Goal: Task Accomplishment & Management: Complete application form

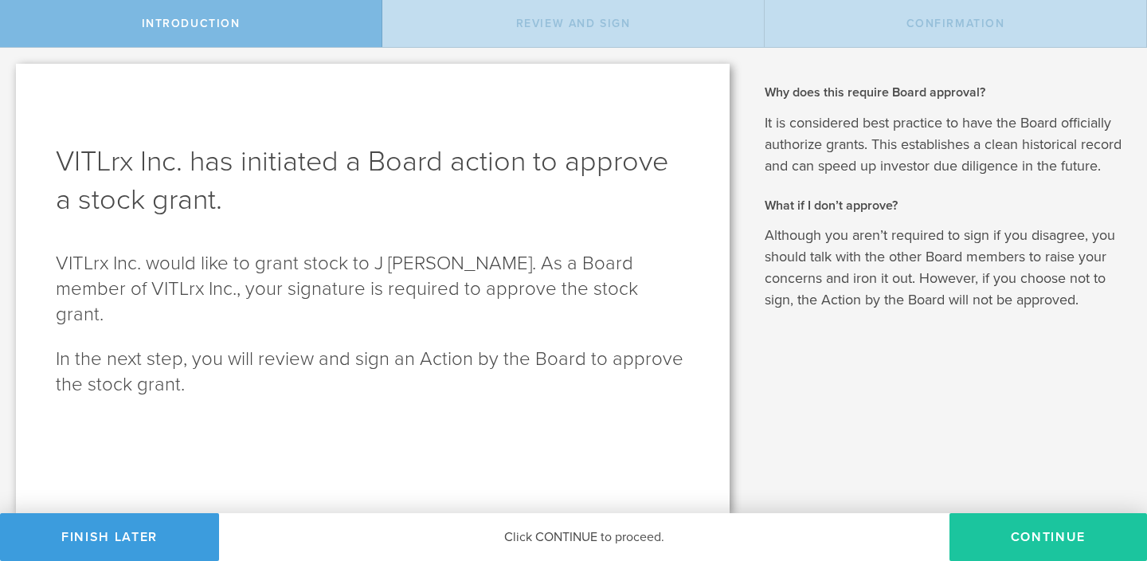
click at [1015, 537] on button "Continue" at bounding box center [1048, 537] width 198 height 48
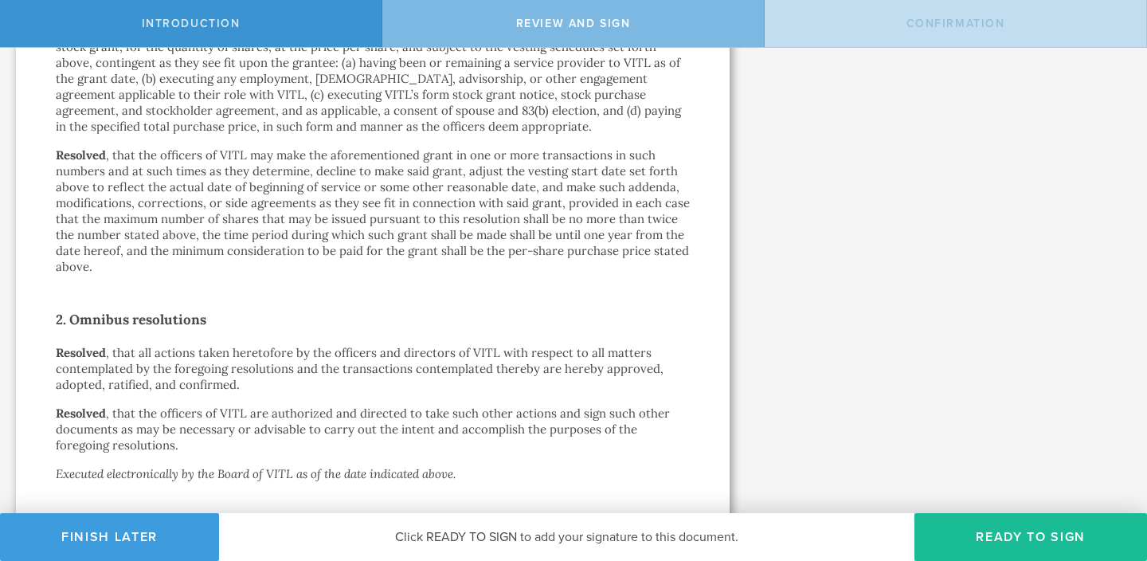
scroll to position [1132, 0]
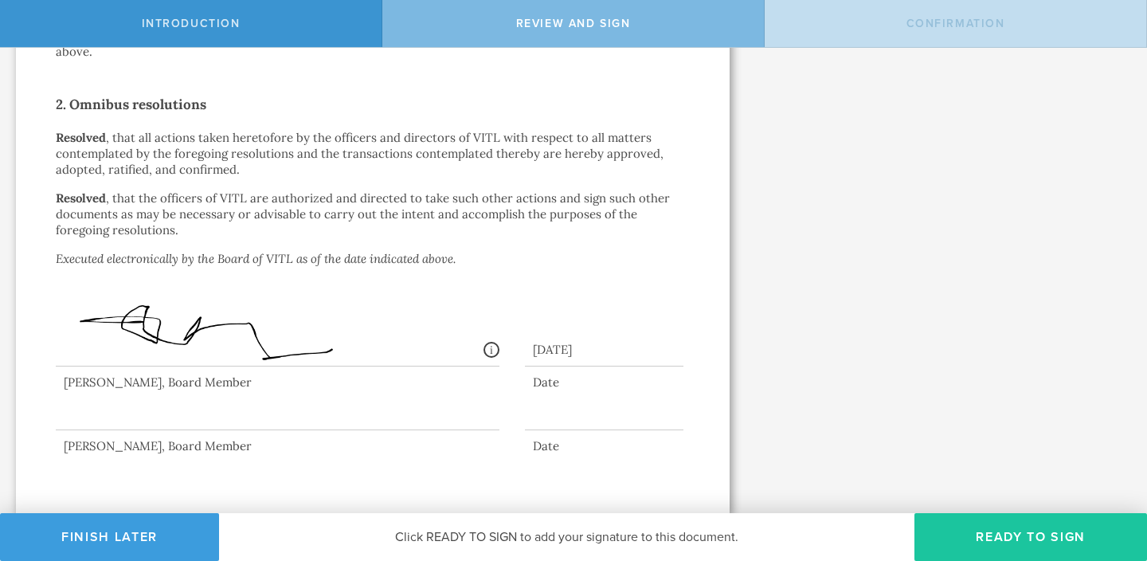
click at [972, 547] on button "Ready to Sign" at bounding box center [1030, 537] width 233 height 48
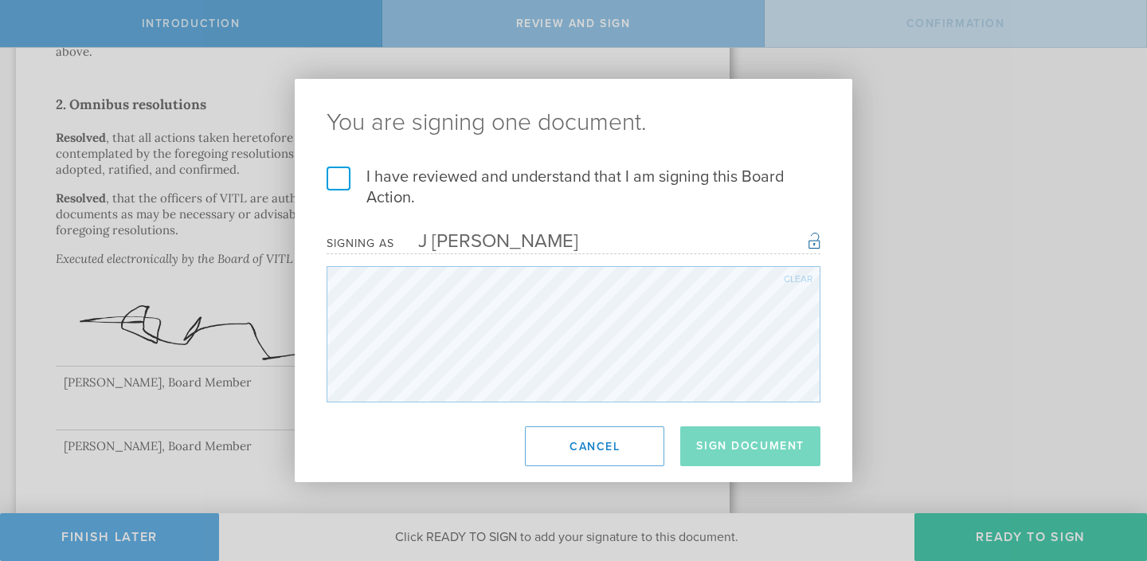
click at [334, 178] on label "I have reviewed and understand that I am signing this Board Action." at bounding box center [574, 186] width 494 height 41
click at [0, 0] on input "I have reviewed and understand that I am signing this Board Action." at bounding box center [0, 0] width 0 height 0
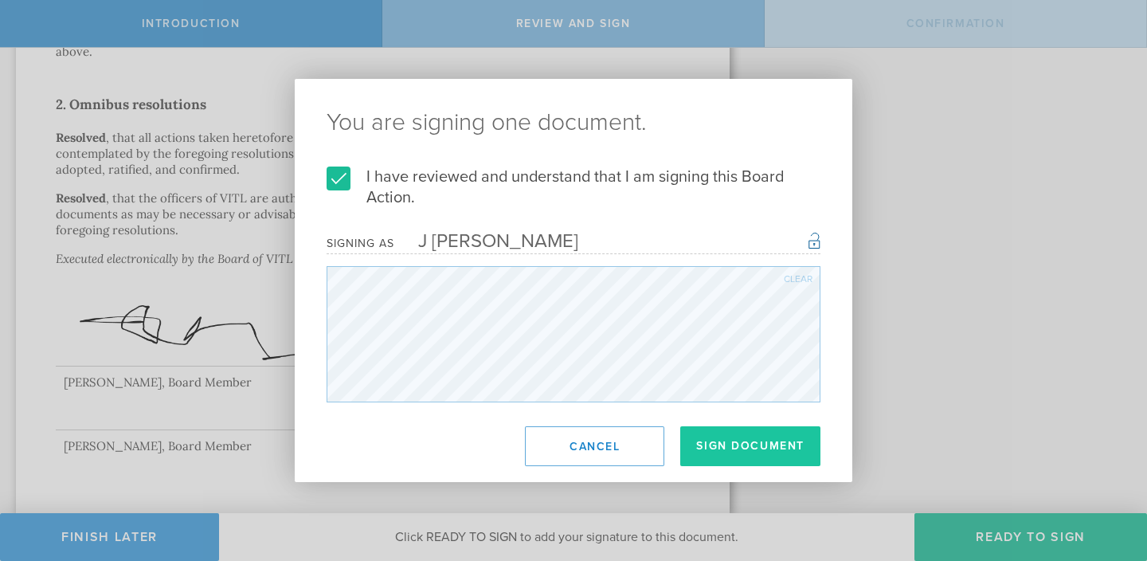
click at [736, 452] on button "Sign Document" at bounding box center [750, 446] width 140 height 40
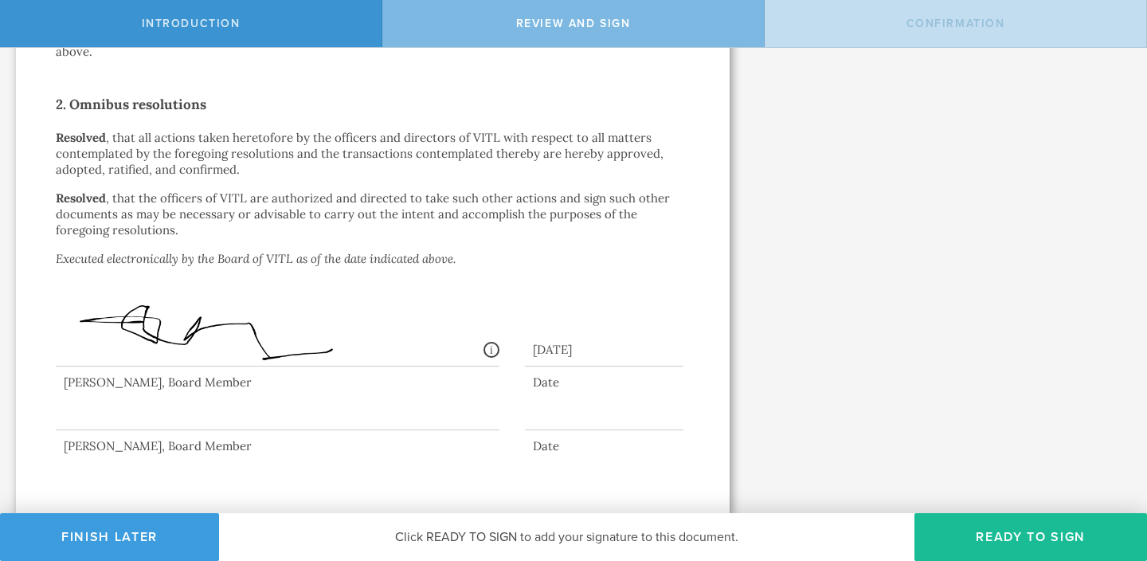
scroll to position [0, 0]
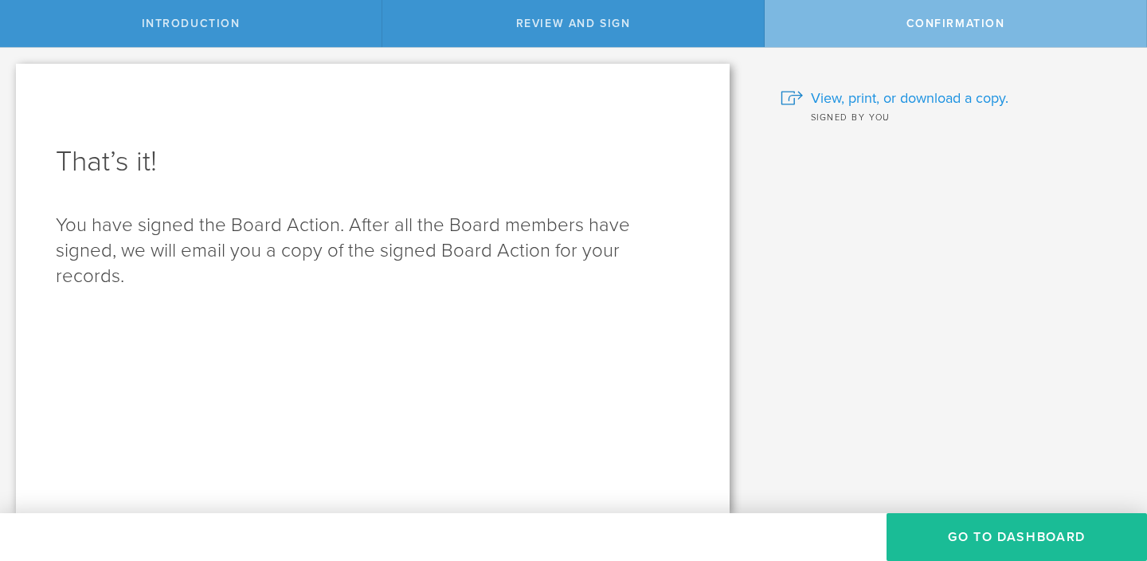
click at [901, 98] on span "View, print, or download a copy." at bounding box center [910, 98] width 198 height 21
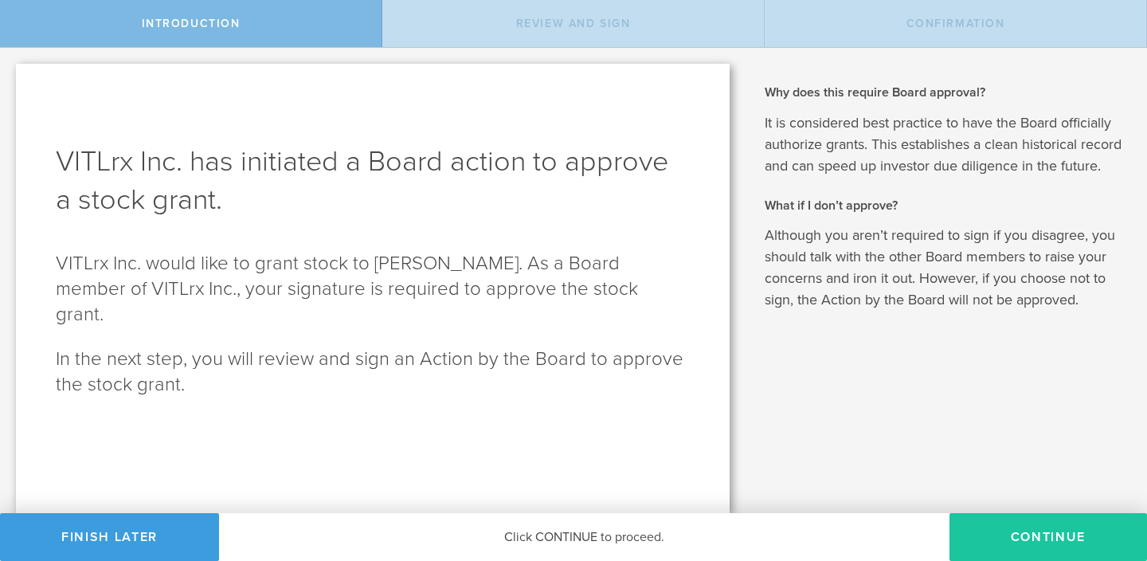
click at [1016, 534] on button "Continue" at bounding box center [1048, 537] width 198 height 48
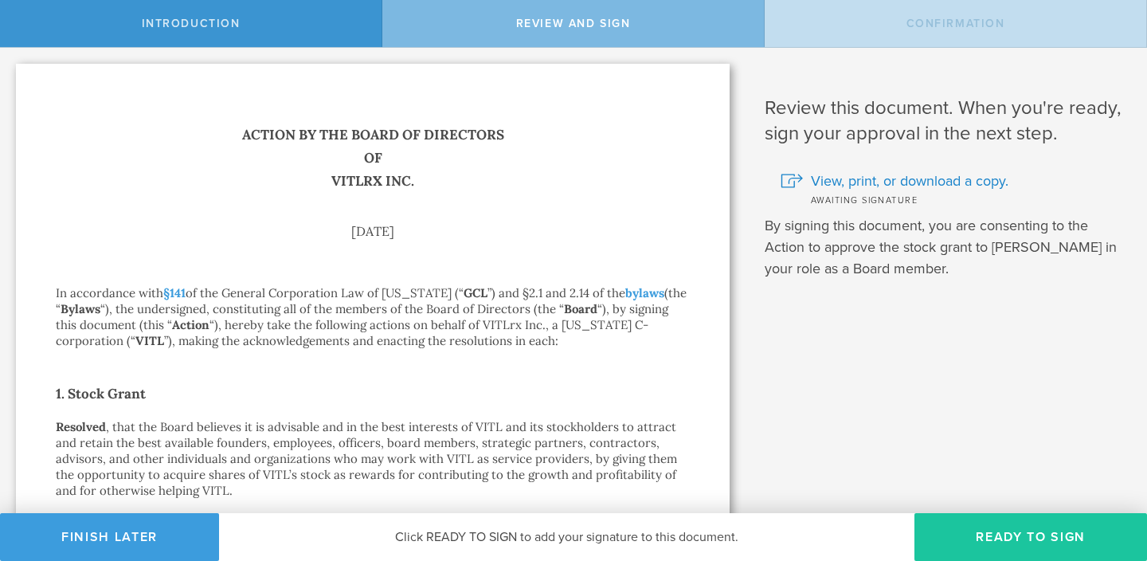
click at [1013, 536] on button "Ready to Sign" at bounding box center [1030, 537] width 233 height 48
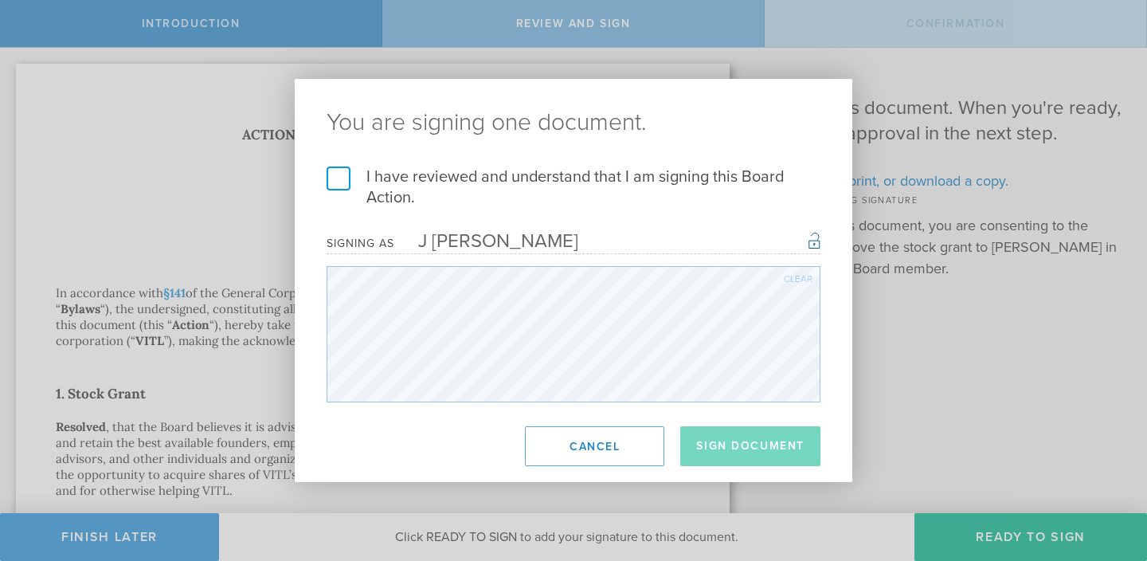
click at [346, 182] on label "I have reviewed and understand that I am signing this Board Action." at bounding box center [574, 186] width 494 height 41
click at [0, 0] on input "I have reviewed and understand that I am signing this Board Action." at bounding box center [0, 0] width 0 height 0
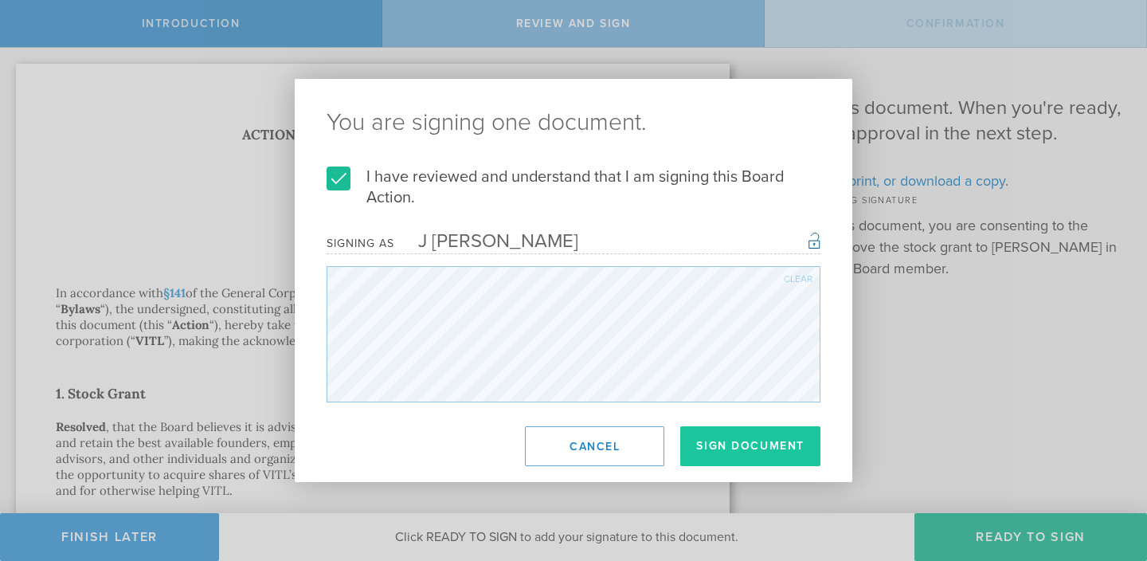
click at [720, 451] on button "Sign Document" at bounding box center [750, 446] width 140 height 40
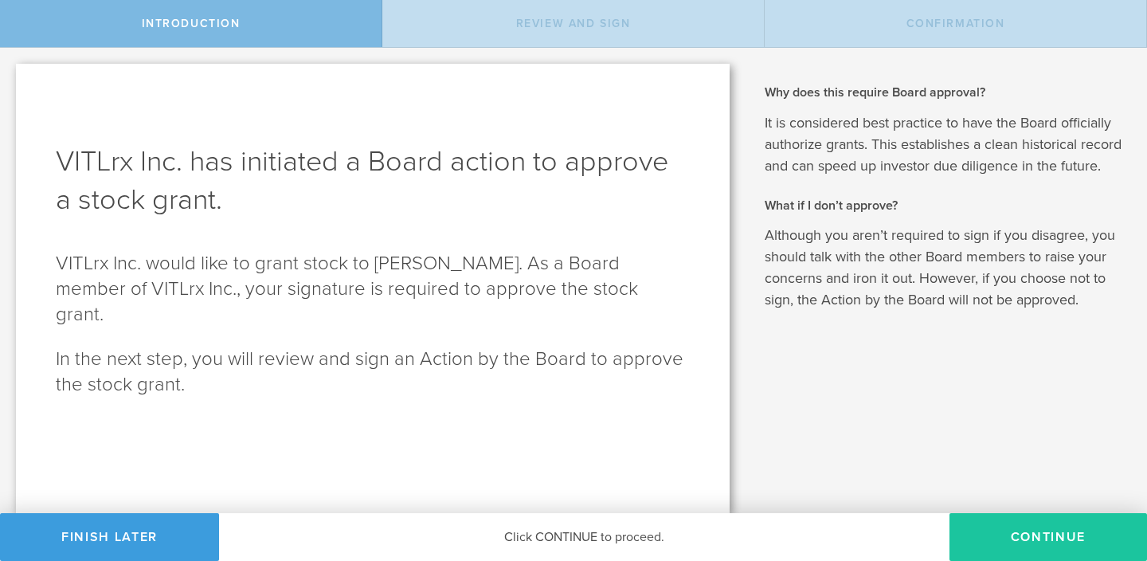
click at [1020, 546] on button "Continue" at bounding box center [1048, 537] width 198 height 48
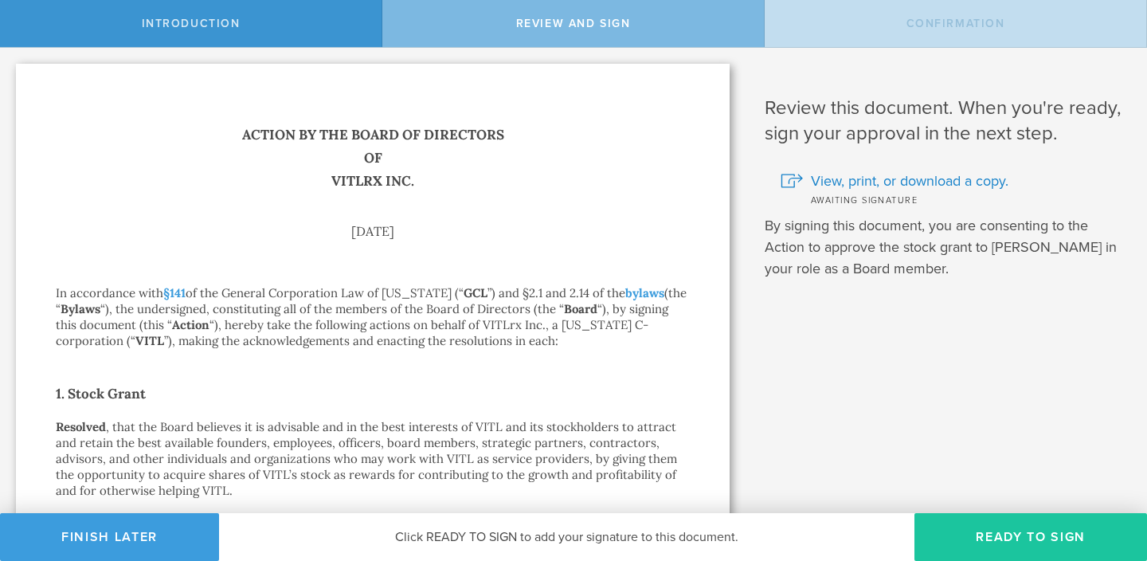
click at [957, 540] on button "Ready to Sign" at bounding box center [1030, 537] width 233 height 48
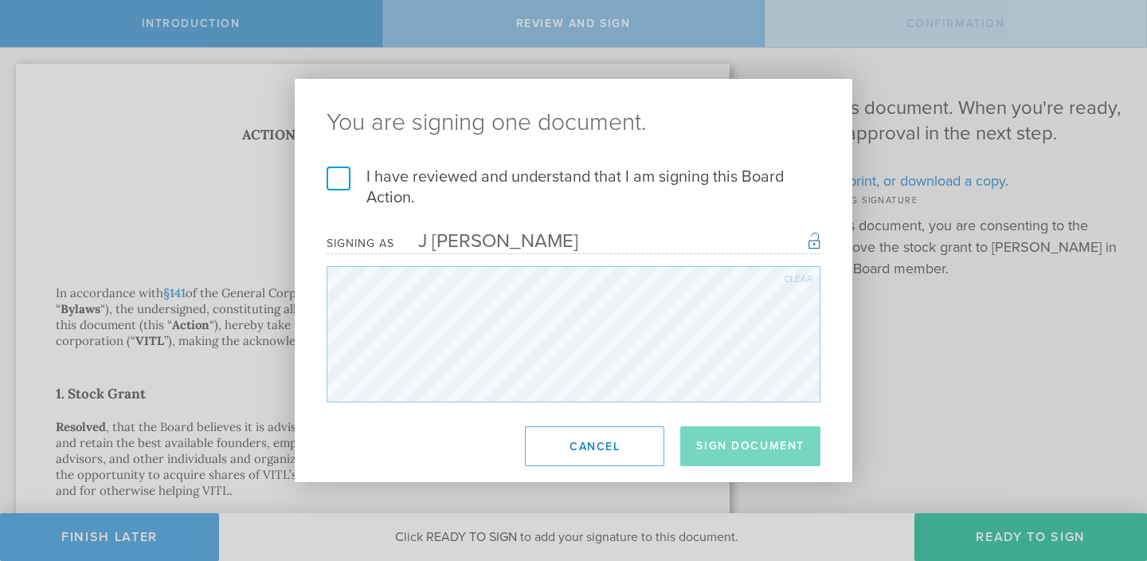
click at [338, 178] on label "I have reviewed and understand that I am signing this Board Action." at bounding box center [574, 186] width 494 height 41
click at [0, 0] on input "I have reviewed and understand that I am signing this Board Action." at bounding box center [0, 0] width 0 height 0
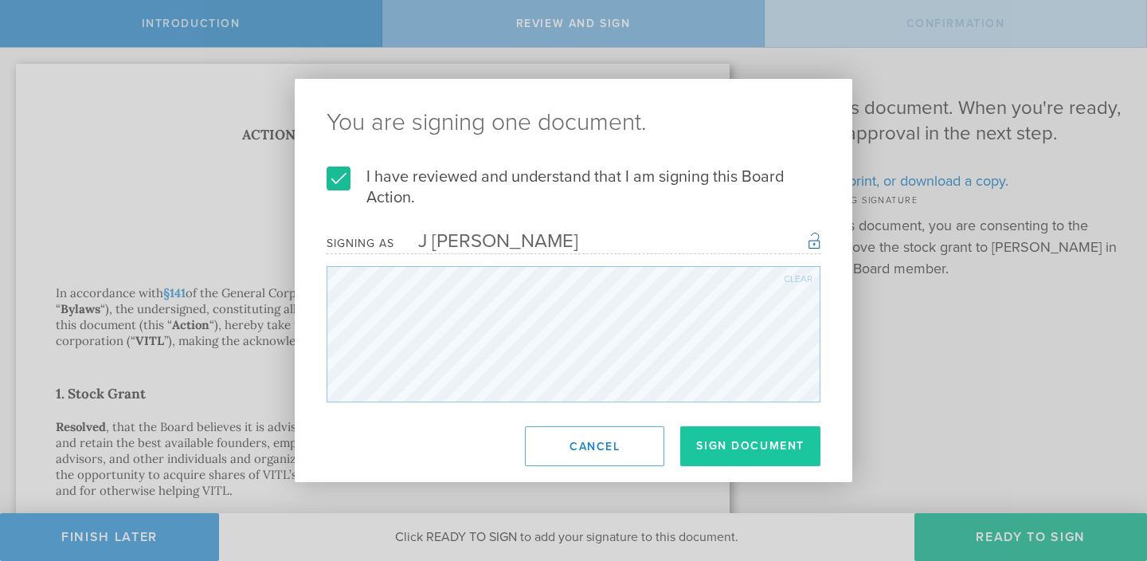
click at [736, 451] on button "Sign Document" at bounding box center [750, 446] width 140 height 40
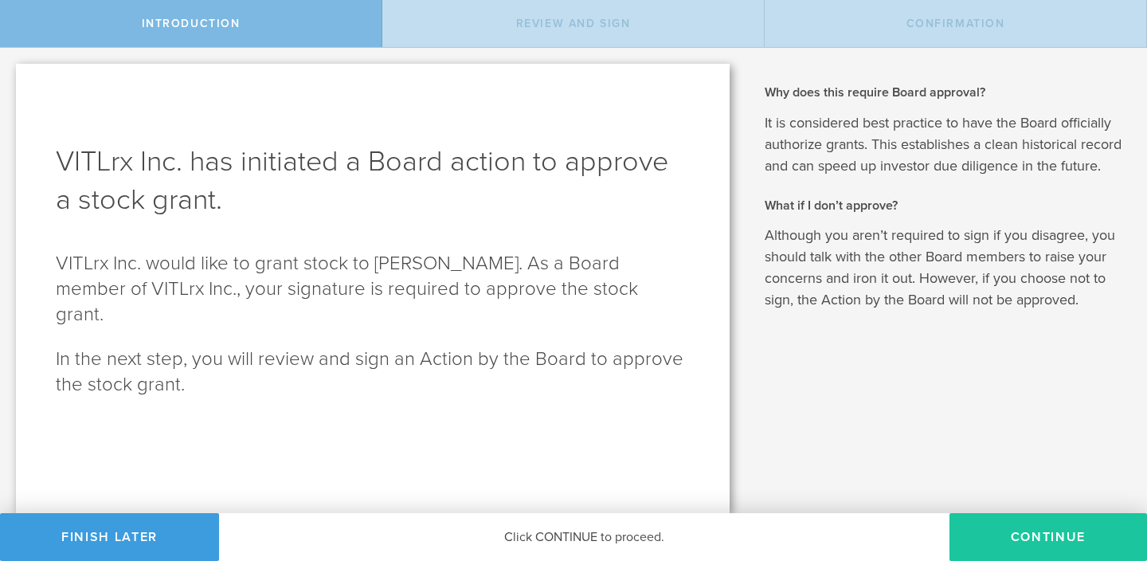
click at [1021, 550] on button "Continue" at bounding box center [1048, 537] width 198 height 48
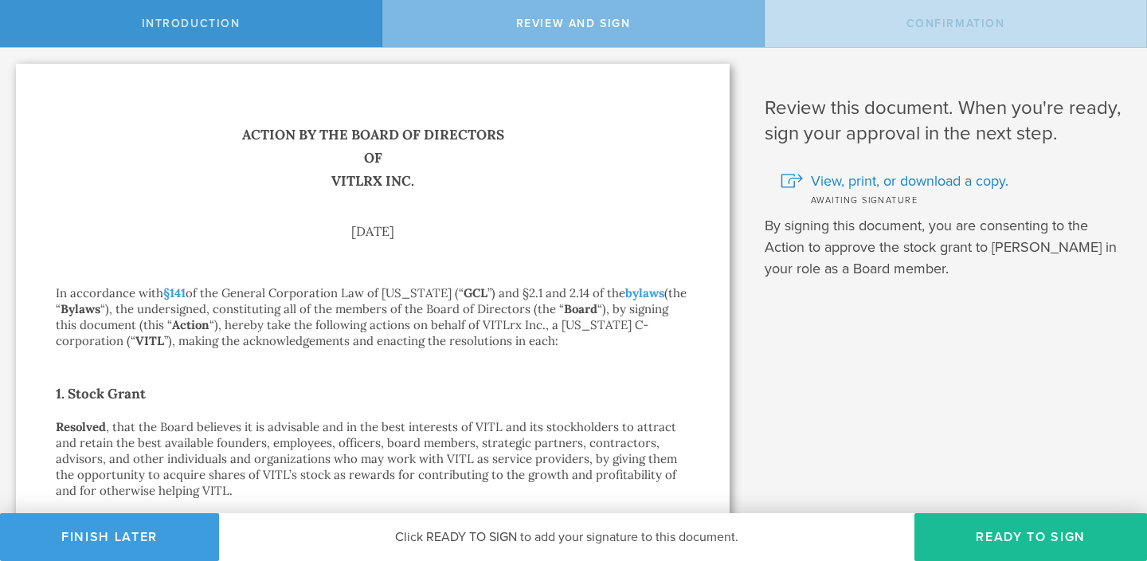
click at [1021, 550] on button "Ready to Sign" at bounding box center [1030, 537] width 233 height 48
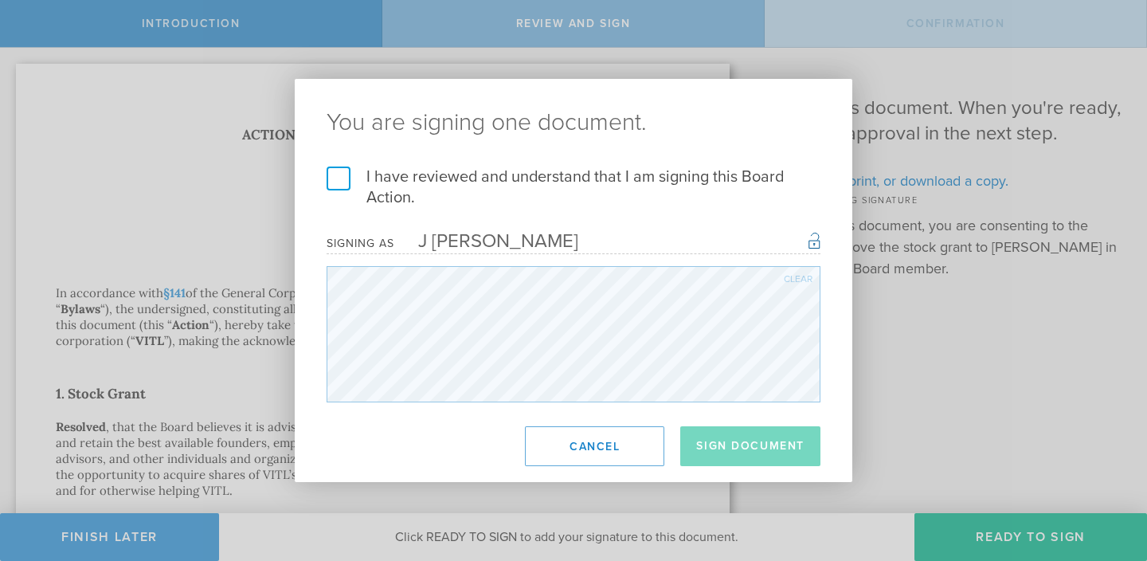
click at [335, 183] on label "I have reviewed and understand that I am signing this Board Action." at bounding box center [574, 186] width 494 height 41
click at [0, 0] on input "I have reviewed and understand that I am signing this Board Action." at bounding box center [0, 0] width 0 height 0
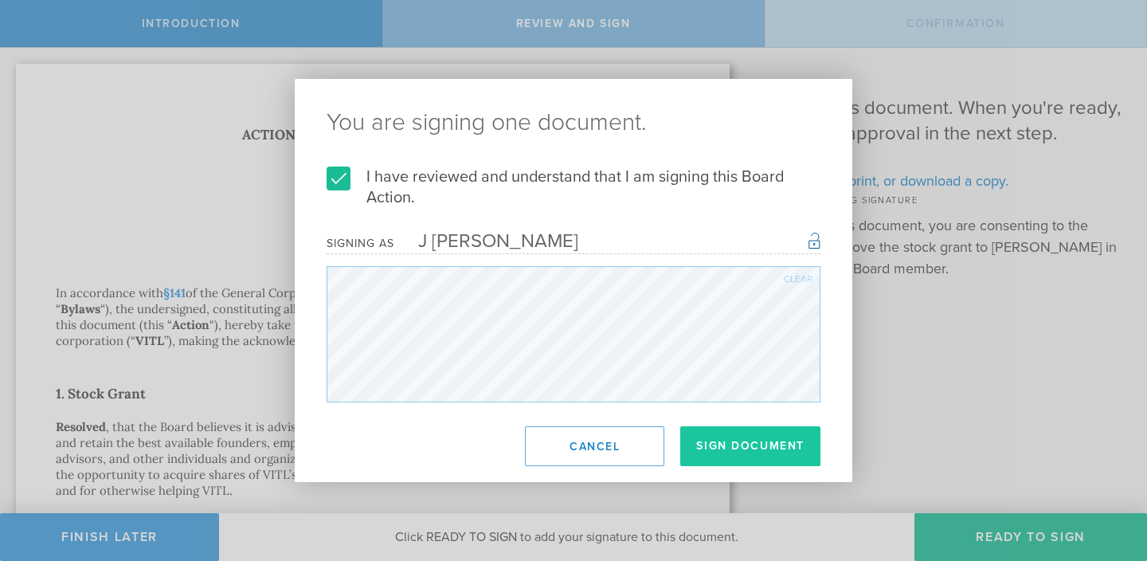
click at [731, 447] on button "Sign Document" at bounding box center [750, 446] width 140 height 40
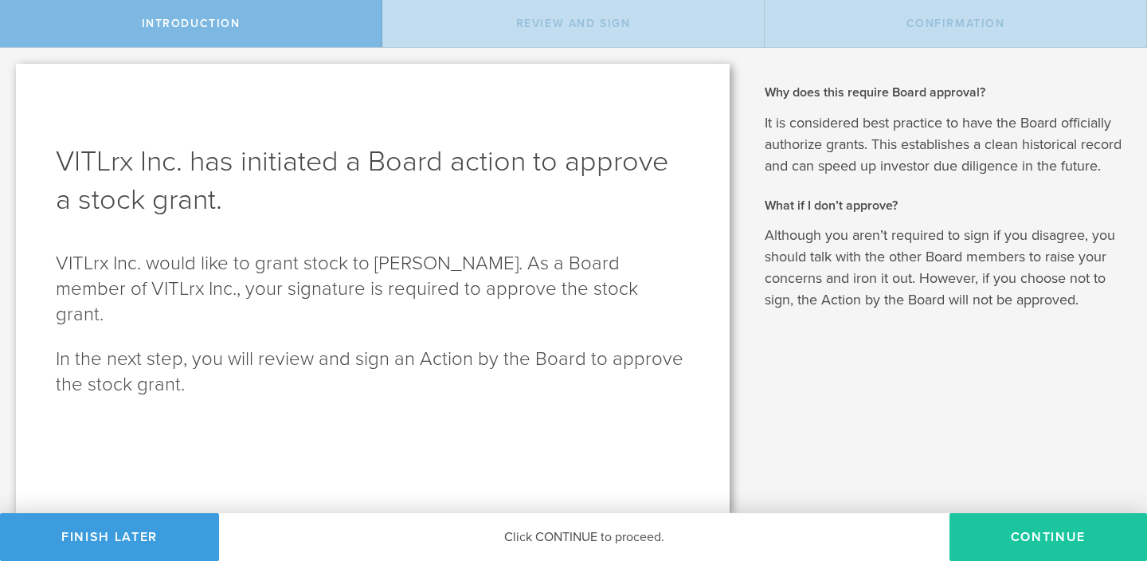
click at [1031, 547] on button "Continue" at bounding box center [1048, 537] width 198 height 48
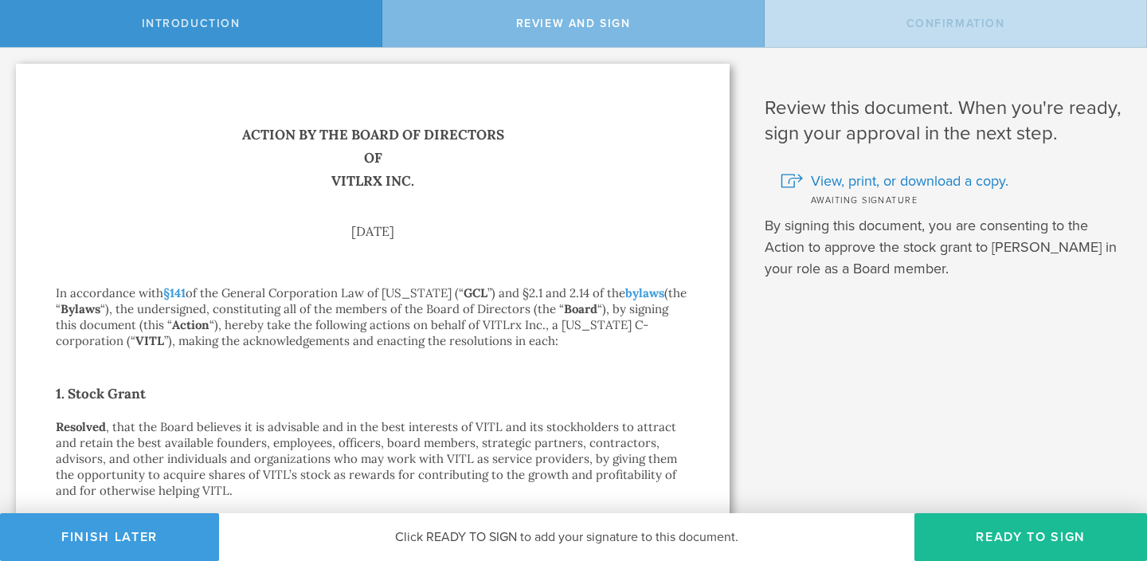
click at [1031, 547] on button "Ready to Sign" at bounding box center [1030, 537] width 233 height 48
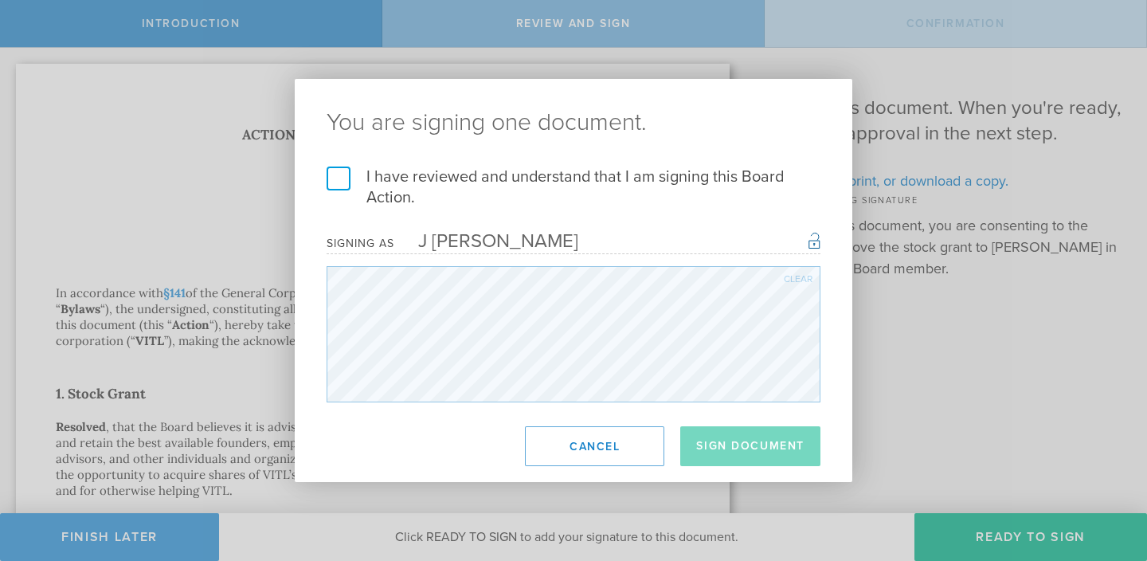
click at [339, 174] on label "I have reviewed and understand that I am signing this Board Action." at bounding box center [574, 186] width 494 height 41
click at [0, 0] on input "I have reviewed and understand that I am signing this Board Action." at bounding box center [0, 0] width 0 height 0
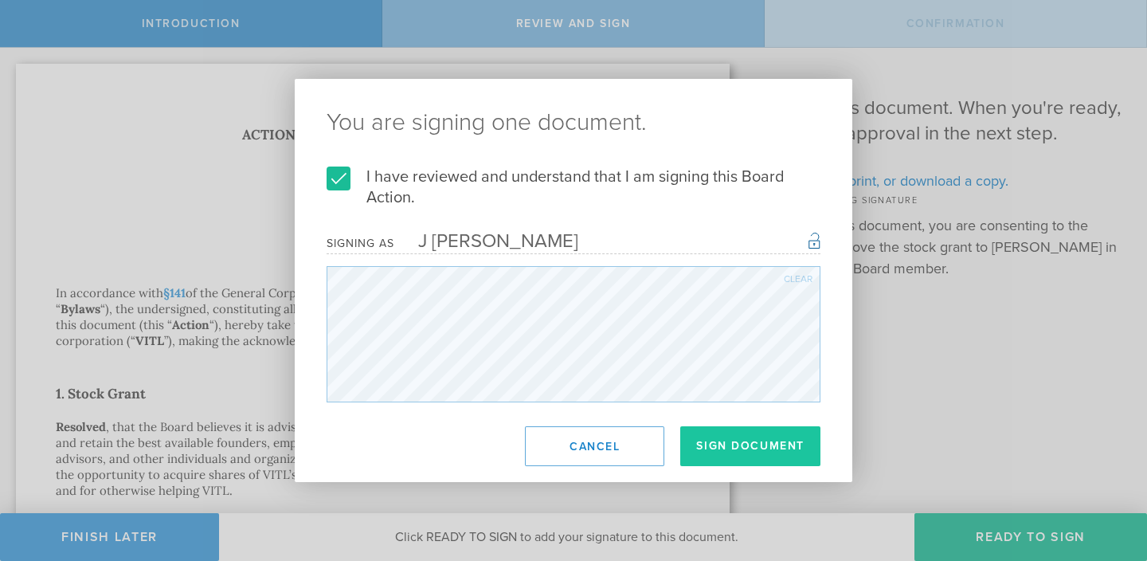
click at [742, 450] on button "Sign Document" at bounding box center [750, 446] width 140 height 40
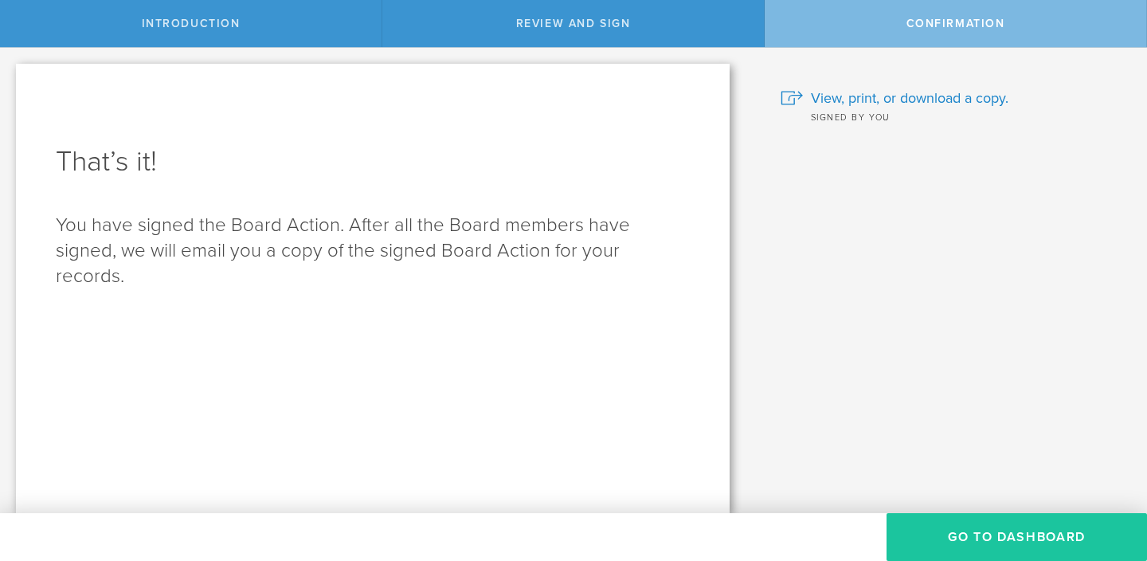
click at [961, 533] on button "Go to Dashboard" at bounding box center [1016, 537] width 260 height 48
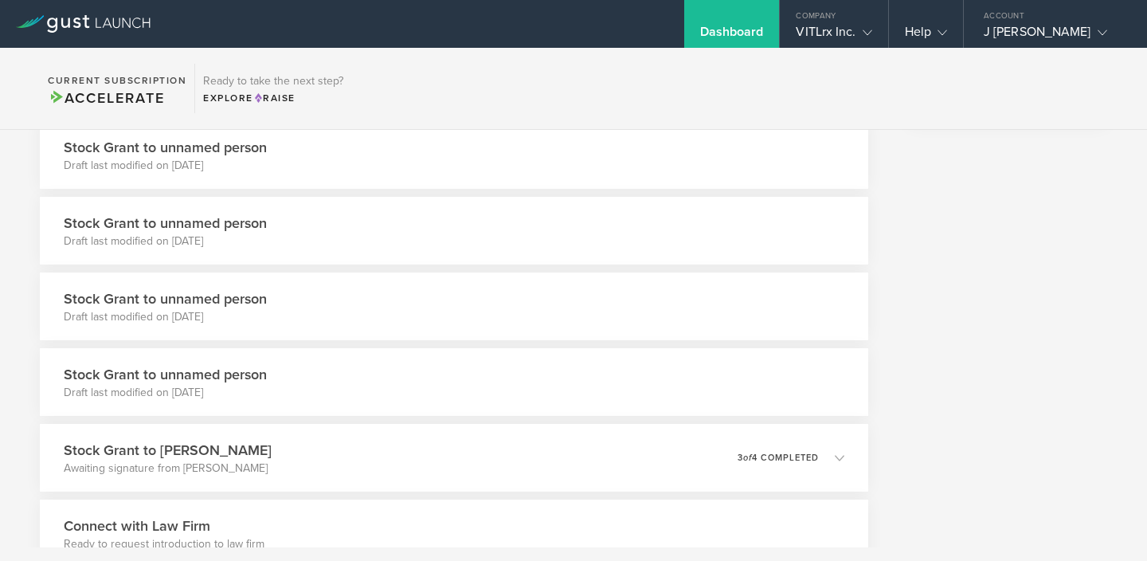
scroll to position [582, 0]
click at [223, 388] on p "Draft last modified on [DATE]" at bounding box center [159, 393] width 207 height 16
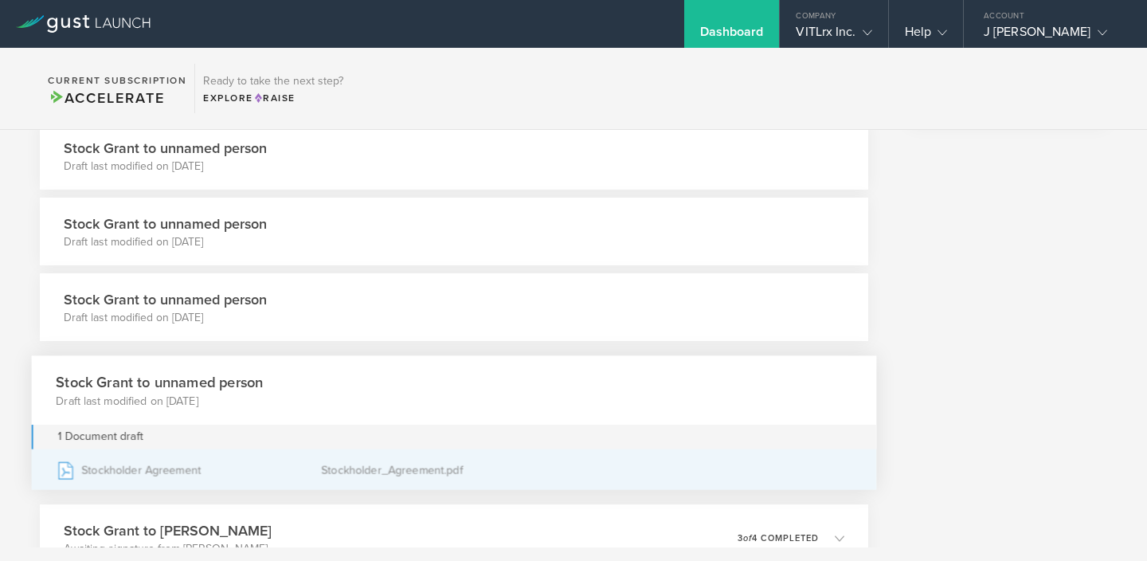
click at [171, 471] on div "Stockholder Agreement" at bounding box center [188, 470] width 265 height 40
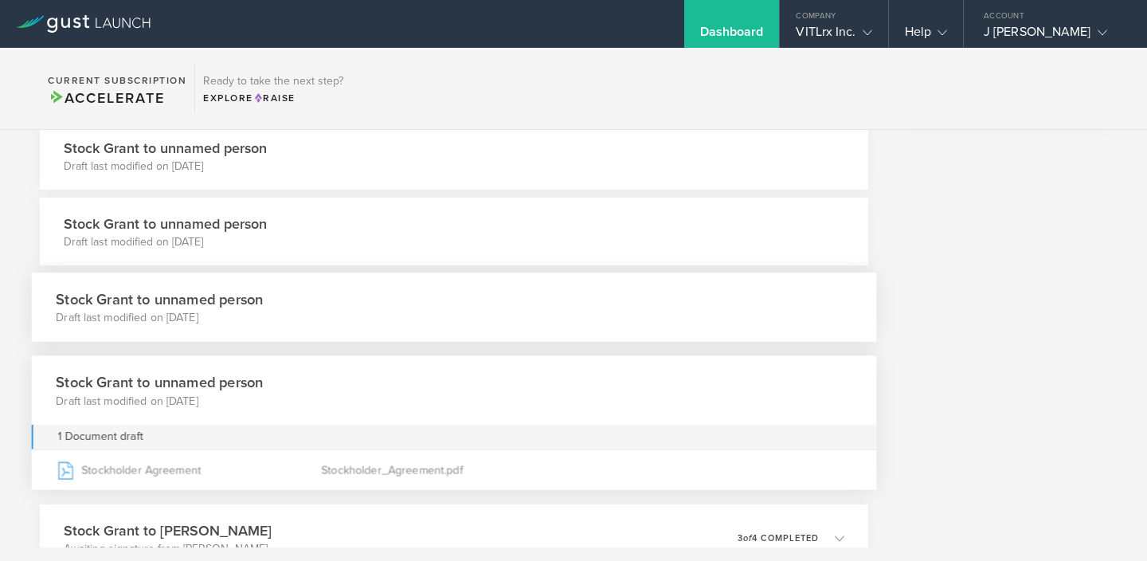
click at [170, 306] on h3 "Stock Grant to unnamed person" at bounding box center [159, 299] width 207 height 22
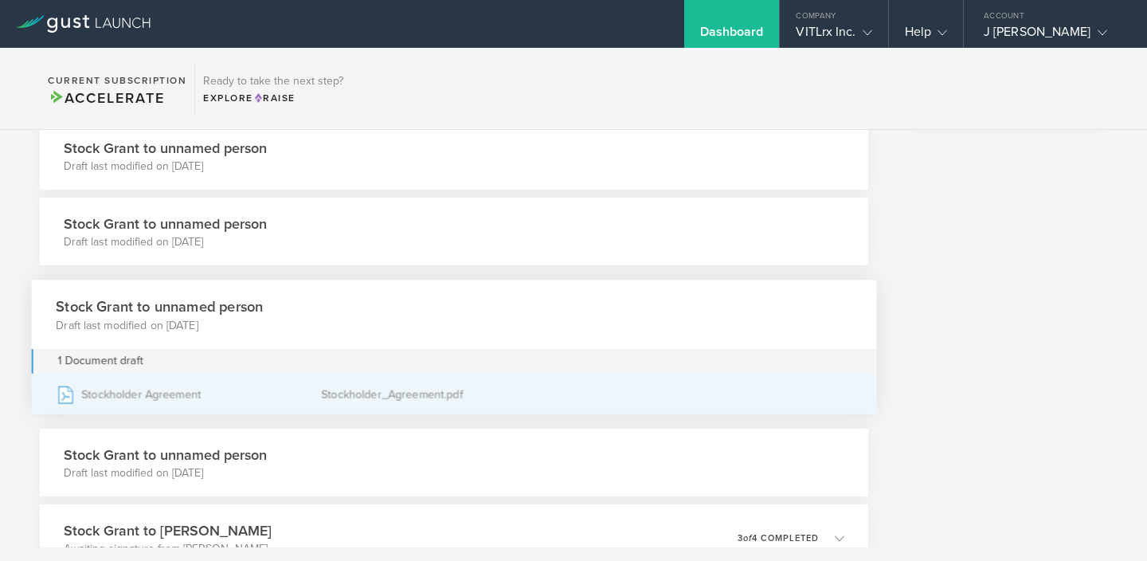
click at [126, 392] on div "Stockholder Agreement" at bounding box center [188, 394] width 265 height 40
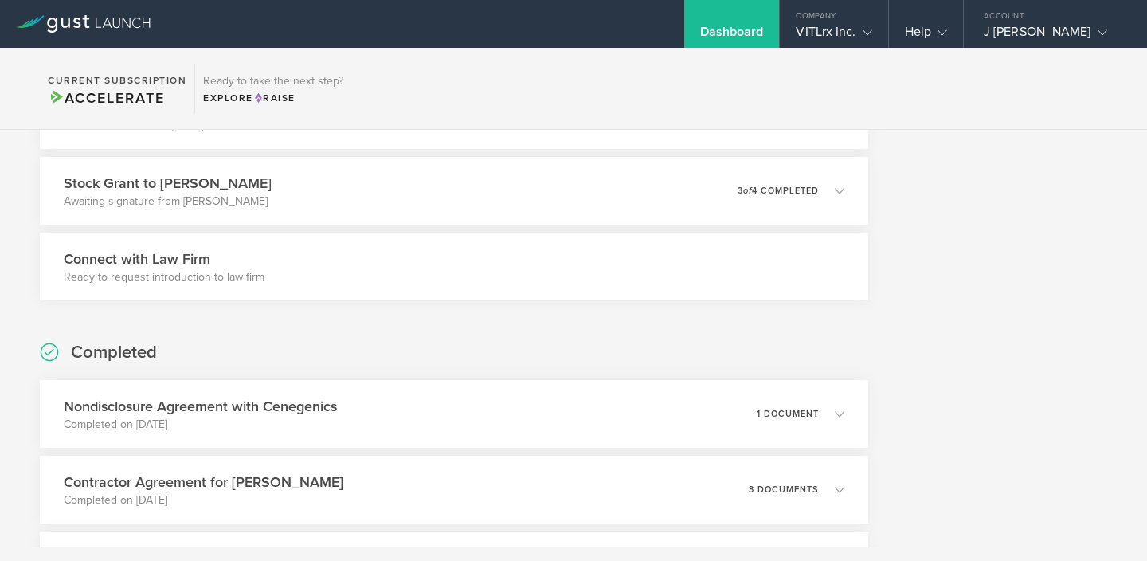
scroll to position [933, 0]
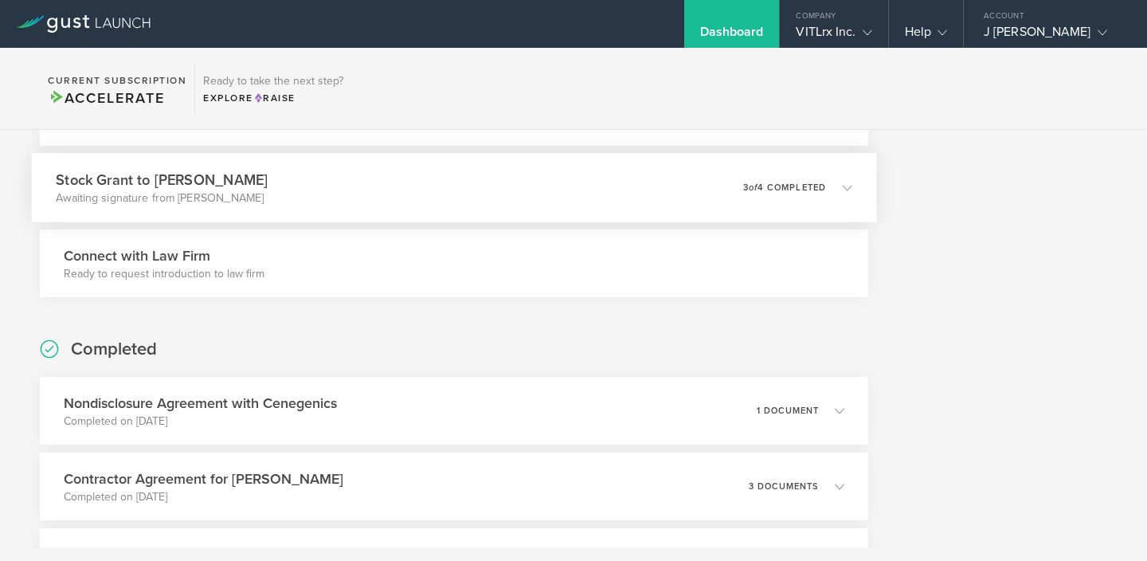
click at [173, 191] on p "Awaiting signature from [PERSON_NAME]" at bounding box center [162, 198] width 212 height 16
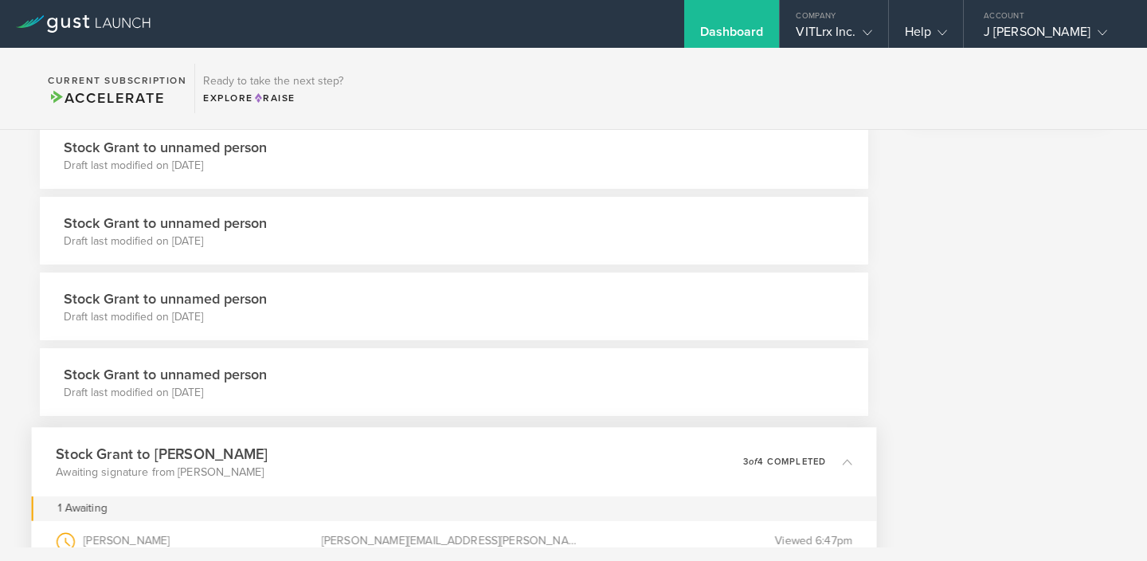
scroll to position [313, 0]
